Goal: Communication & Community: Share content

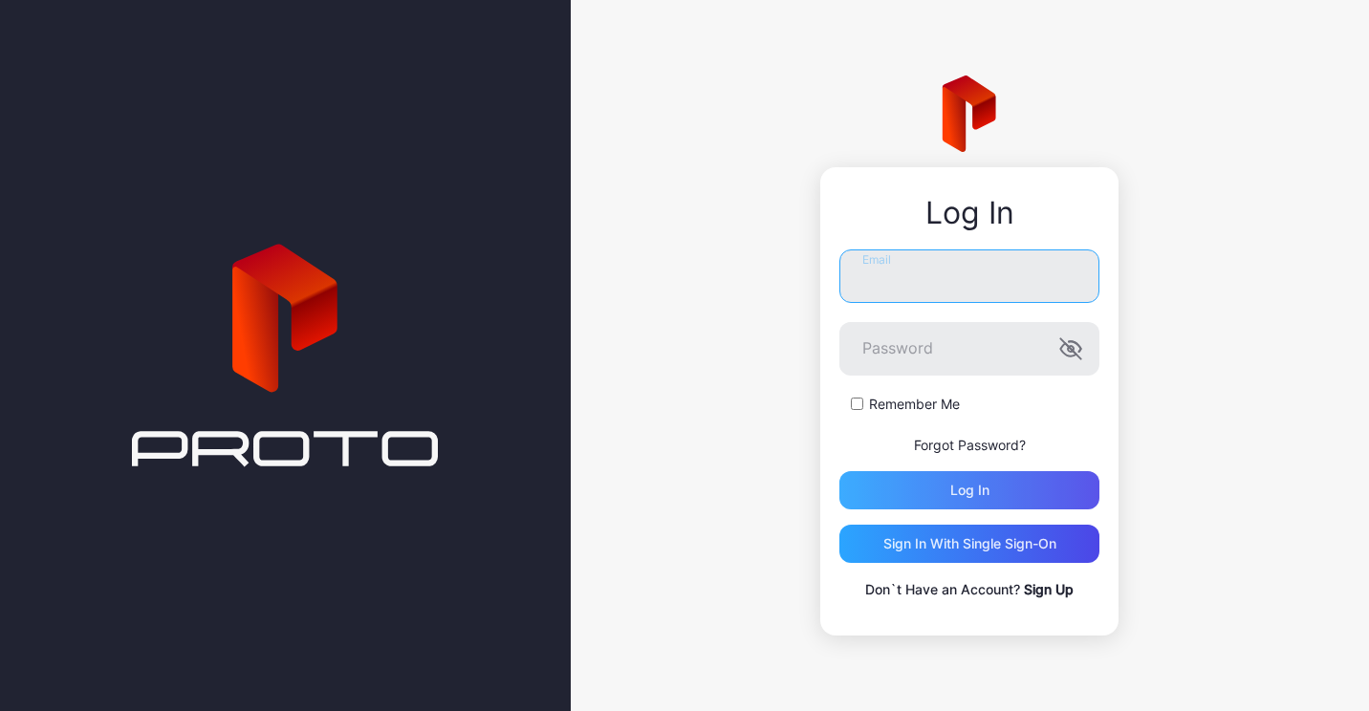
type input "**********"
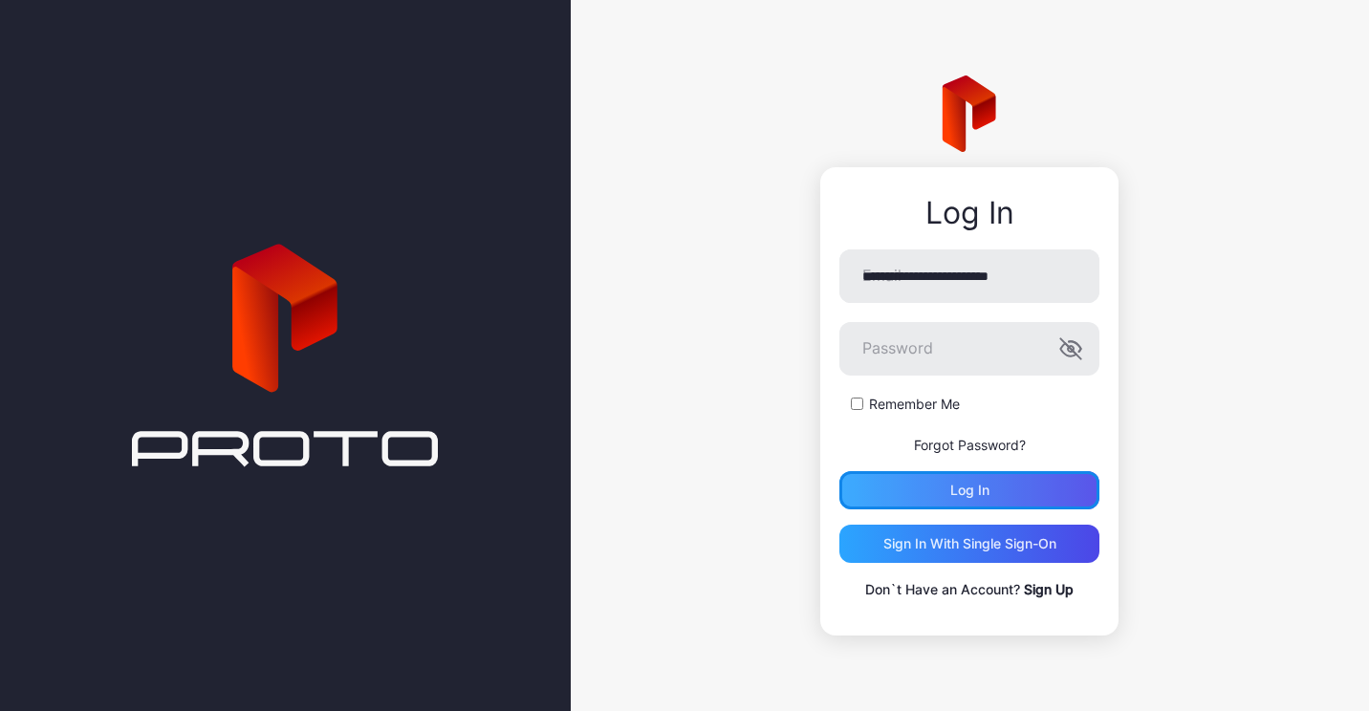
click at [990, 490] on div "Log in" at bounding box center [969, 490] width 260 height 38
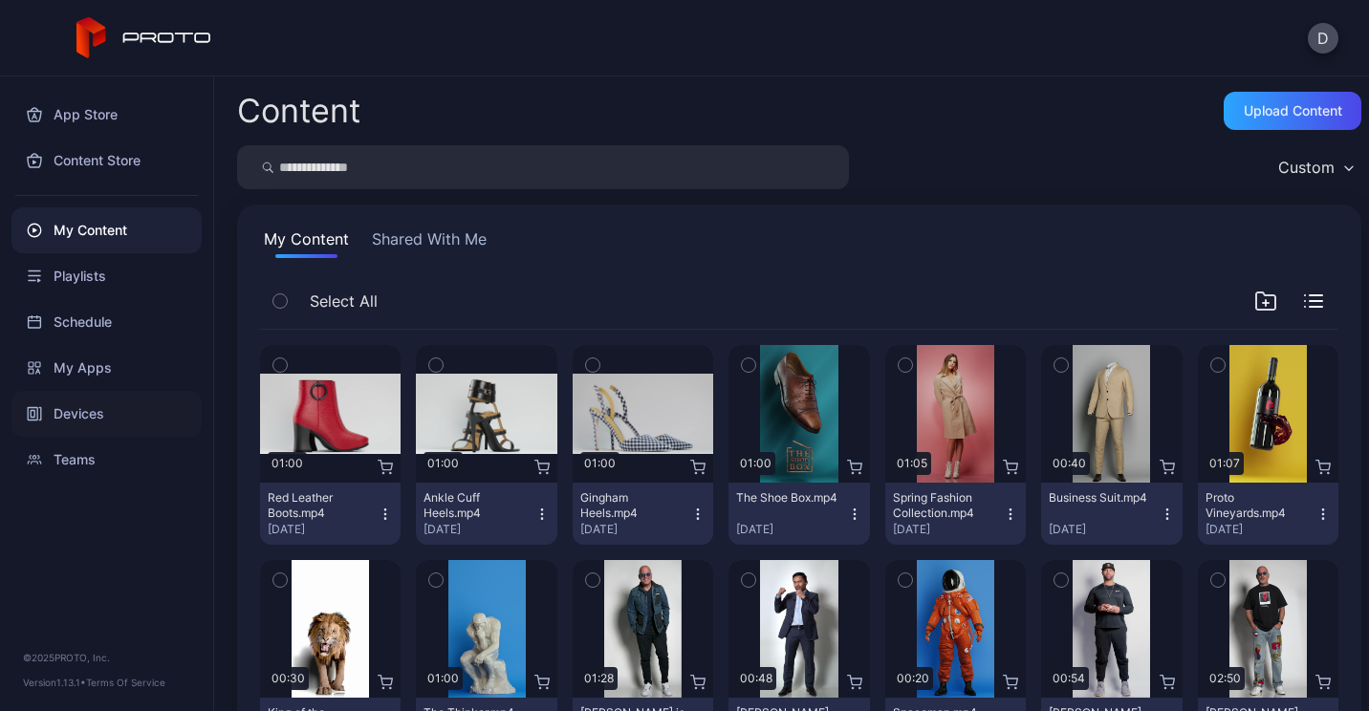
click at [69, 407] on div "Devices" at bounding box center [106, 414] width 190 height 46
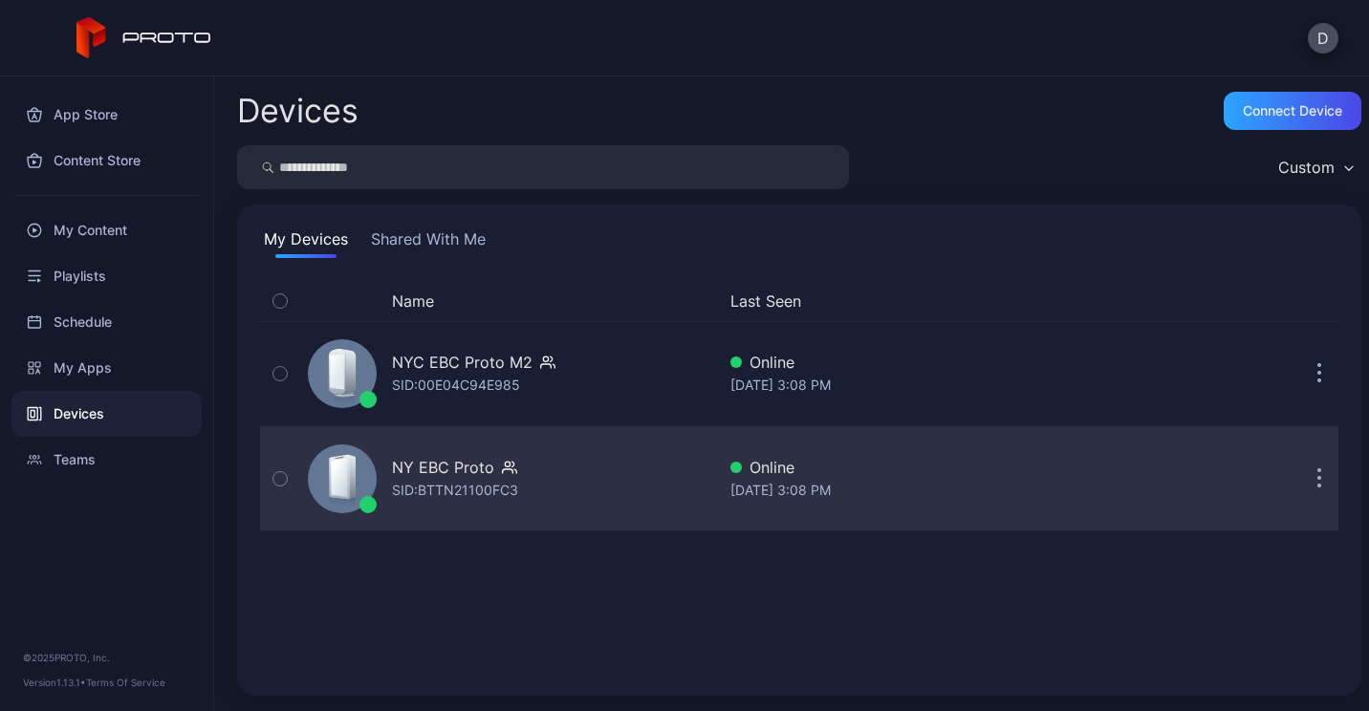
click at [1318, 470] on icon "button" at bounding box center [1319, 470] width 3 height 3
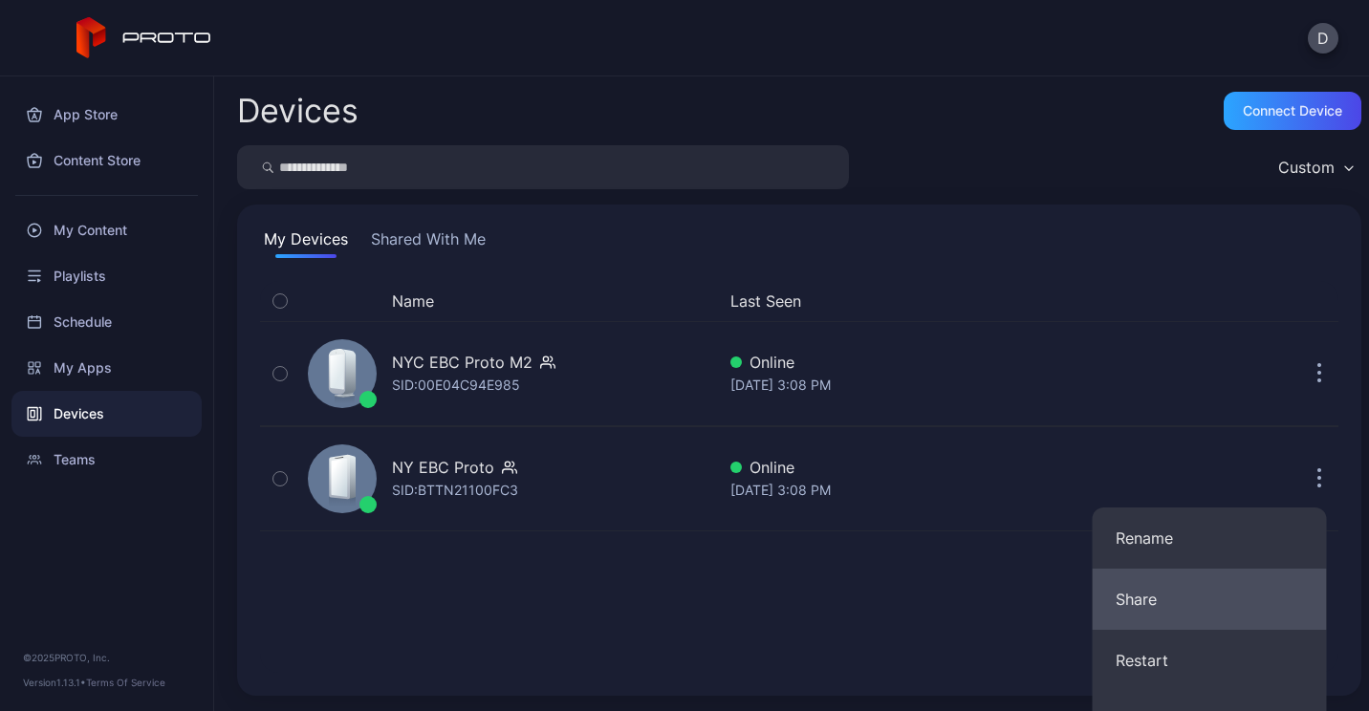
click at [1175, 602] on button "Share" at bounding box center [1209, 599] width 234 height 61
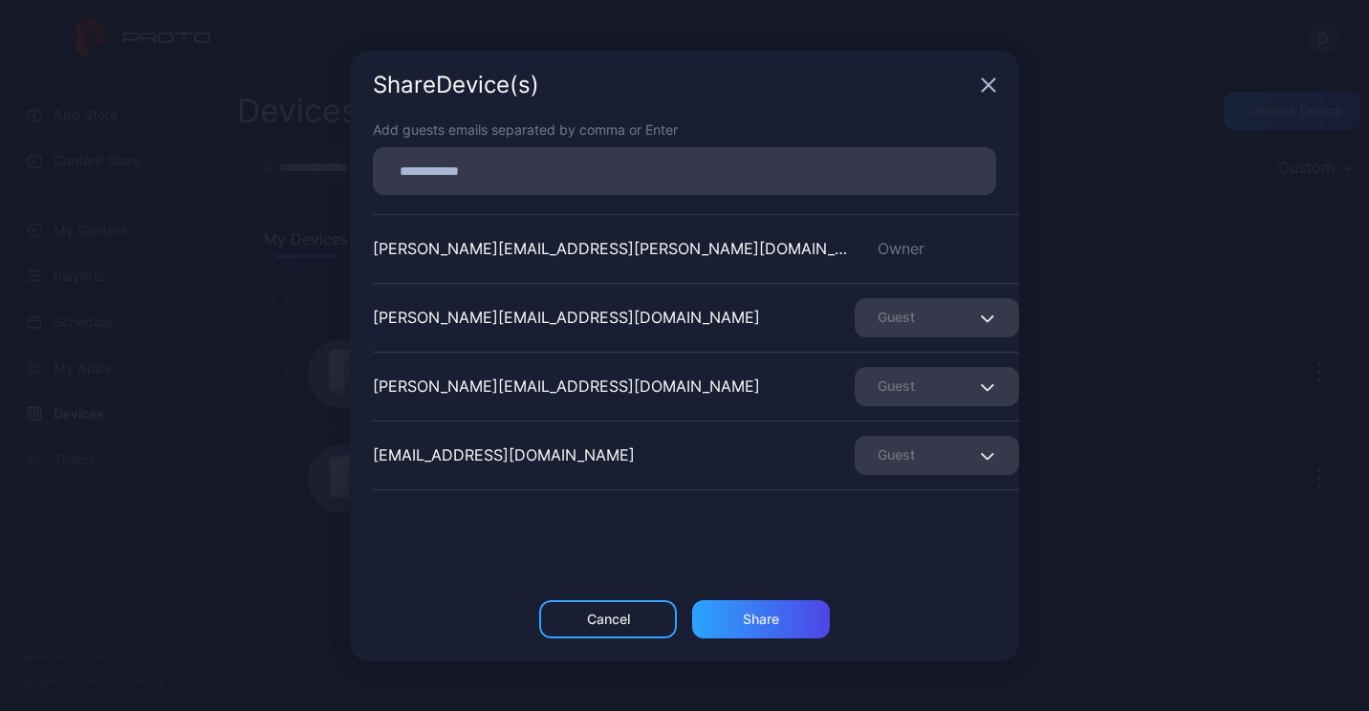
click at [488, 165] on input at bounding box center [684, 171] width 600 height 25
type input "**********"
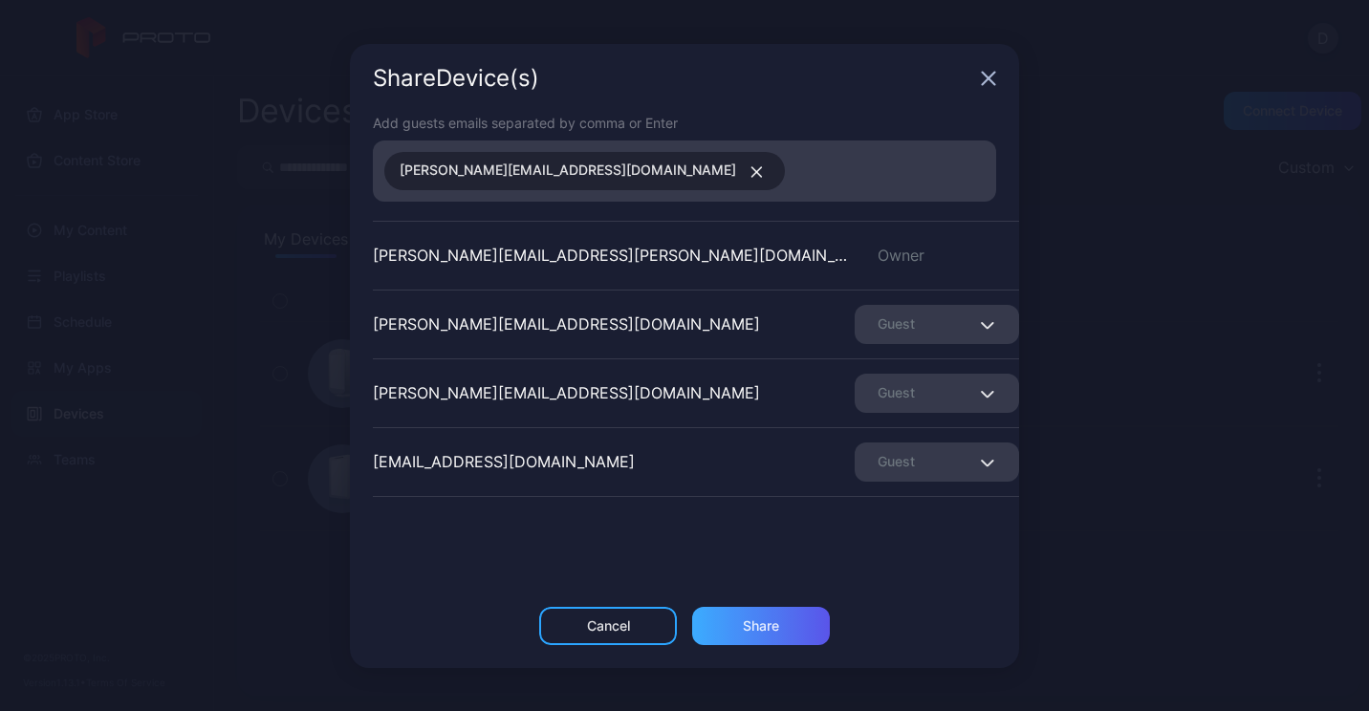
click at [734, 631] on div "Share" at bounding box center [761, 626] width 138 height 38
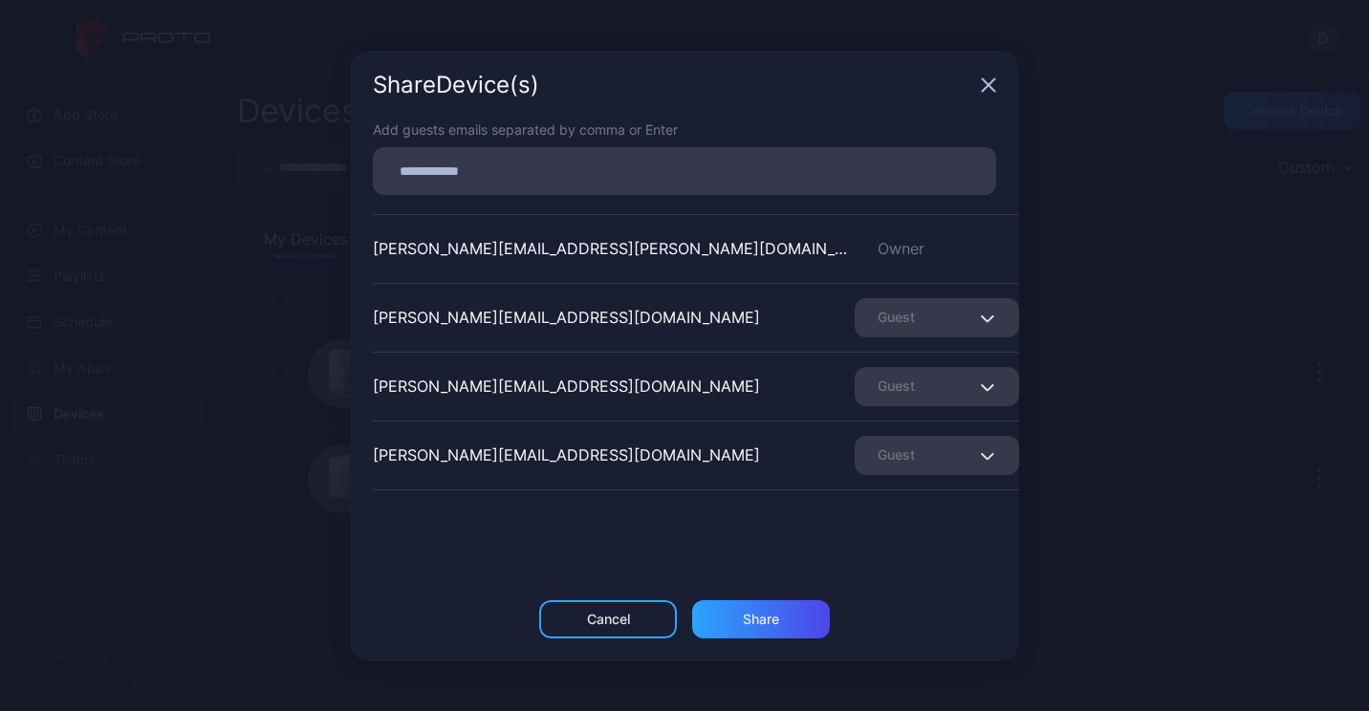
click at [980, 322] on icon "button" at bounding box center [987, 318] width 14 height 8
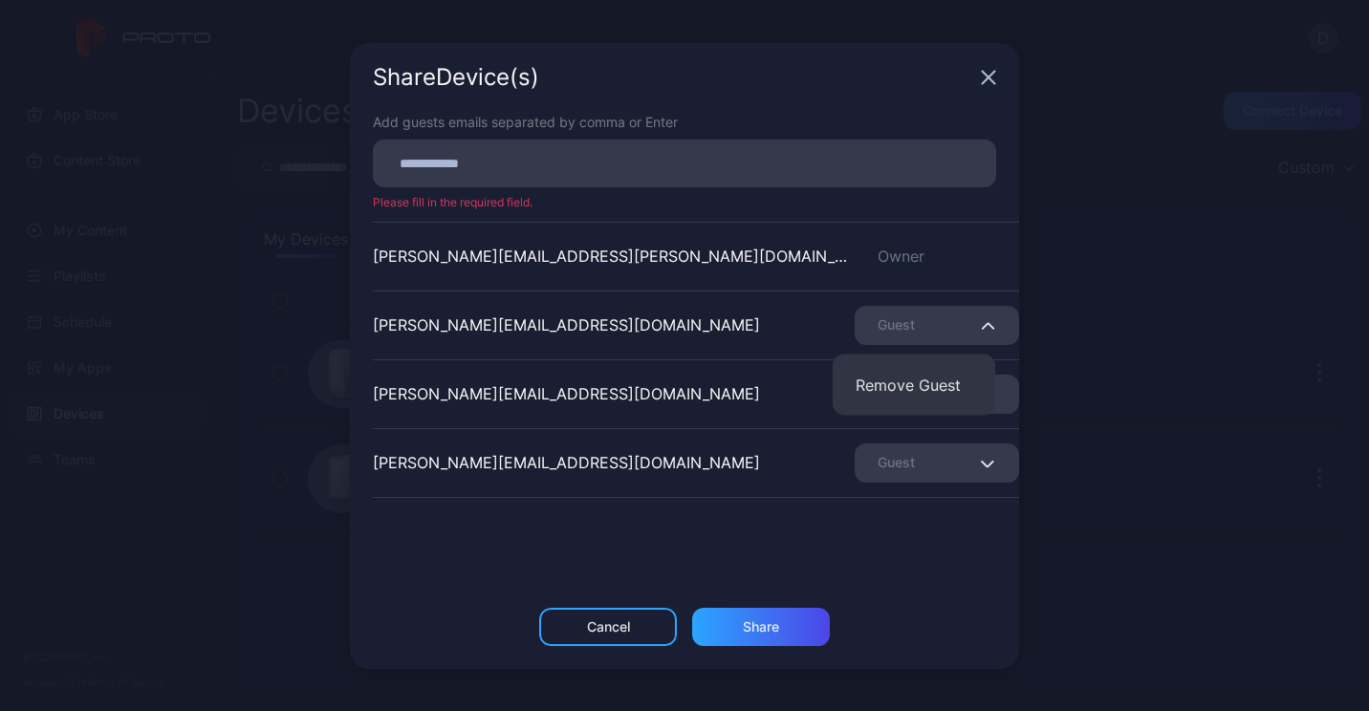
click at [980, 322] on icon "button" at bounding box center [987, 326] width 14 height 8
click at [983, 76] on icon "button" at bounding box center [988, 77] width 15 height 15
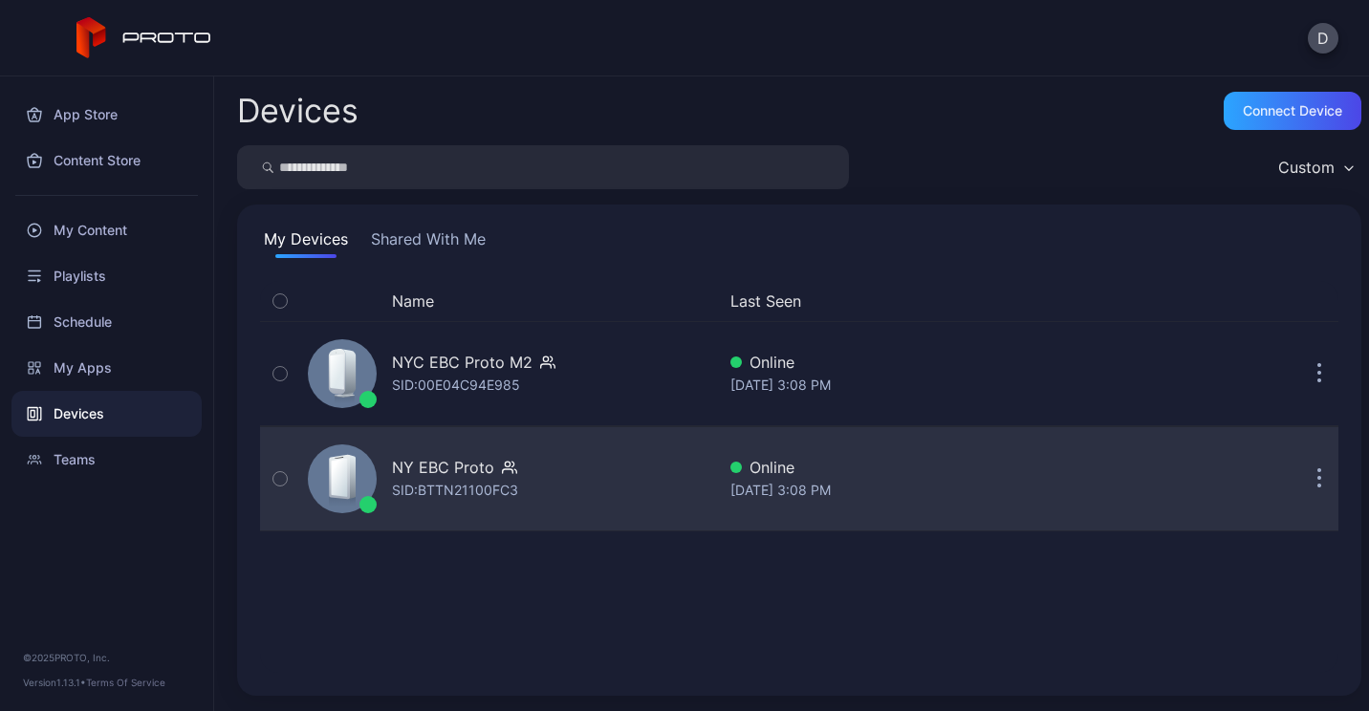
click at [1317, 475] on icon "button" at bounding box center [1319, 479] width 5 height 22
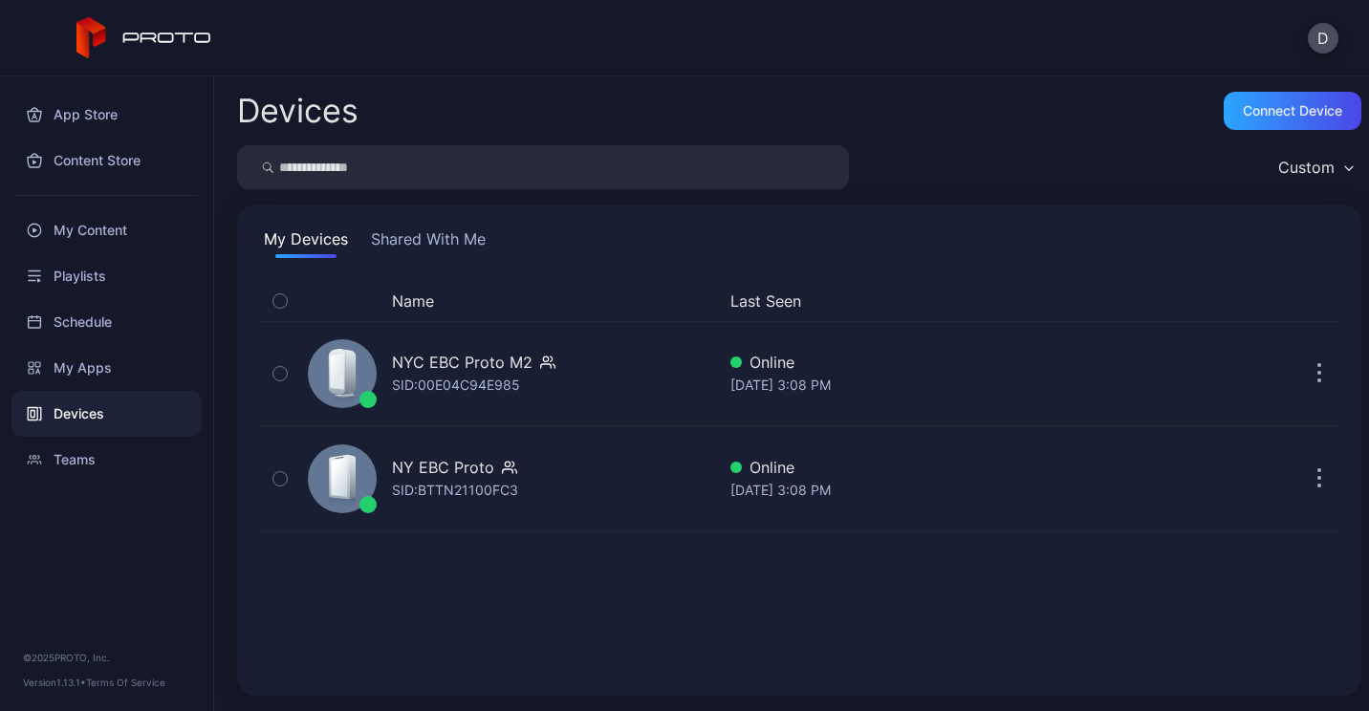
click at [443, 227] on button "Shared With Me" at bounding box center [428, 242] width 122 height 31
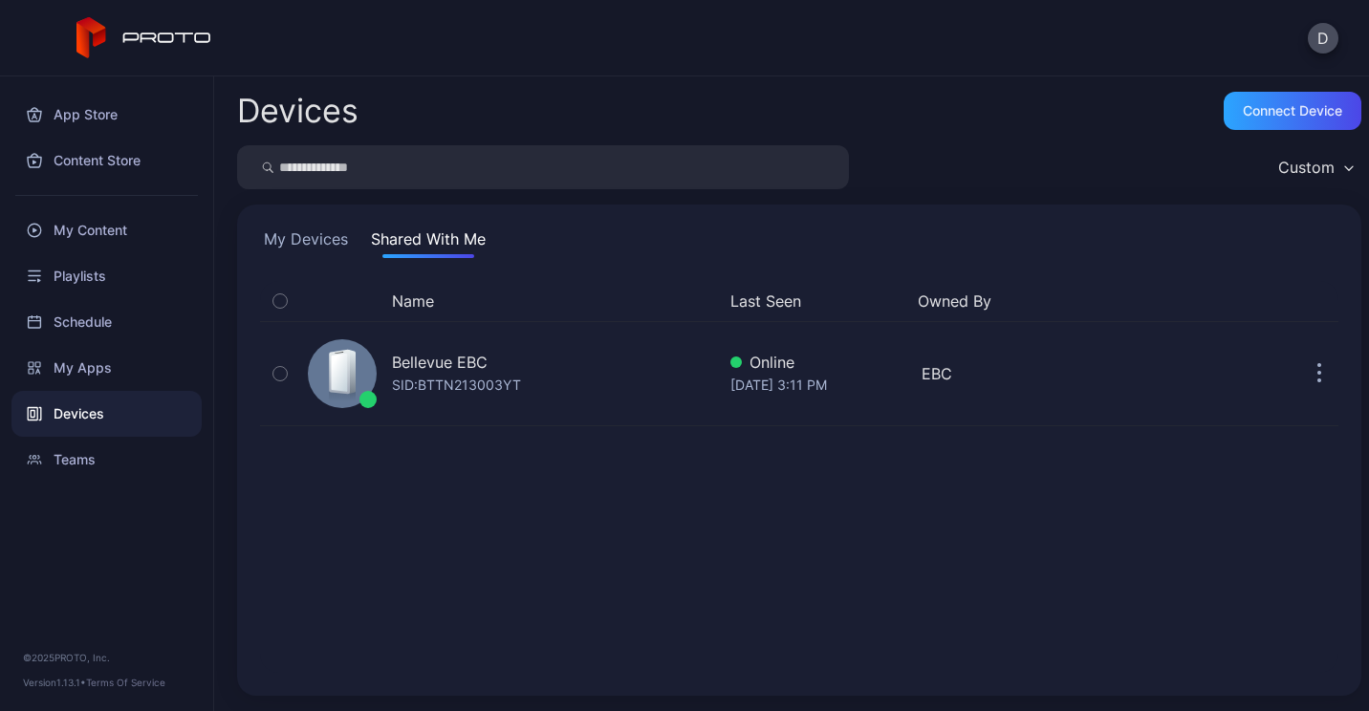
click at [317, 236] on button "My Devices" at bounding box center [306, 242] width 92 height 31
